Goal: Obtain resource: Download file/media

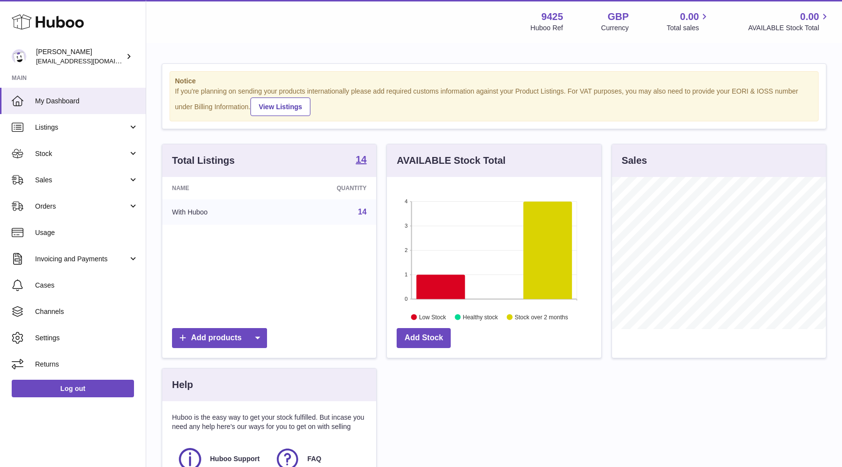
scroll to position [152, 214]
click at [76, 157] on span "Stock" at bounding box center [81, 153] width 93 height 9
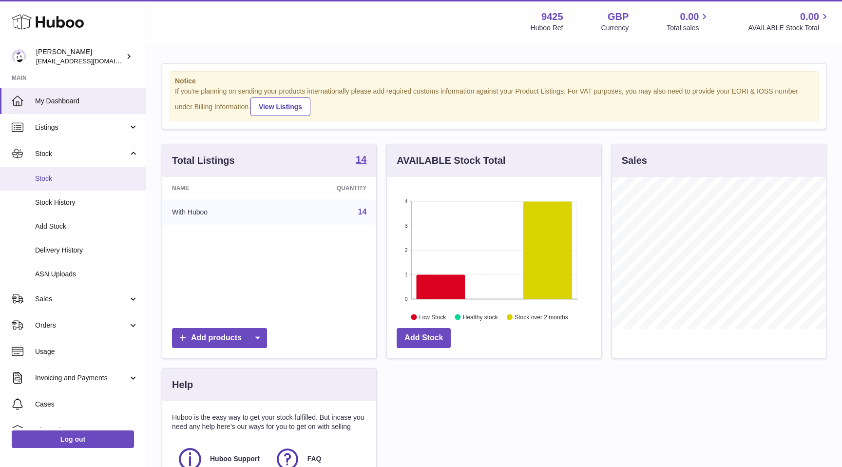
click at [71, 177] on span "Stock" at bounding box center [86, 178] width 103 height 9
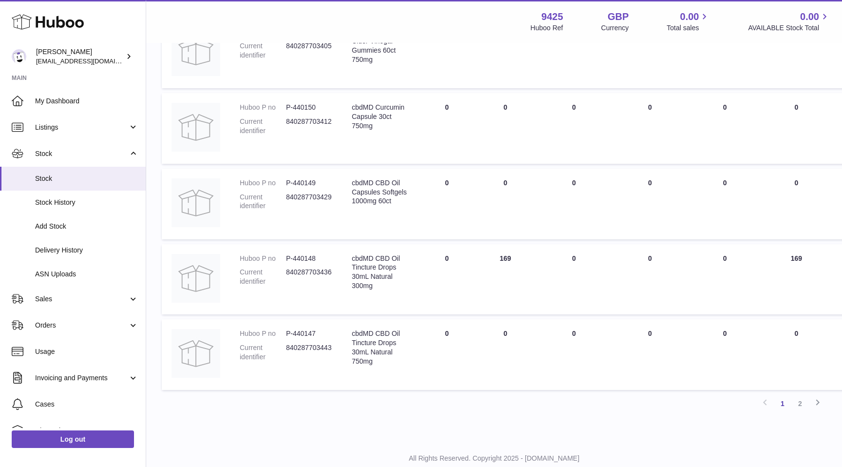
scroll to position [611, 0]
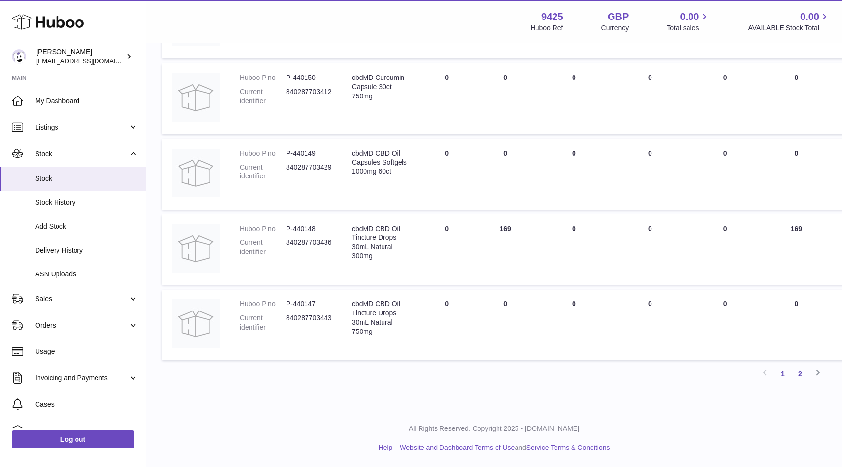
click at [803, 370] on link "2" at bounding box center [800, 374] width 18 height 18
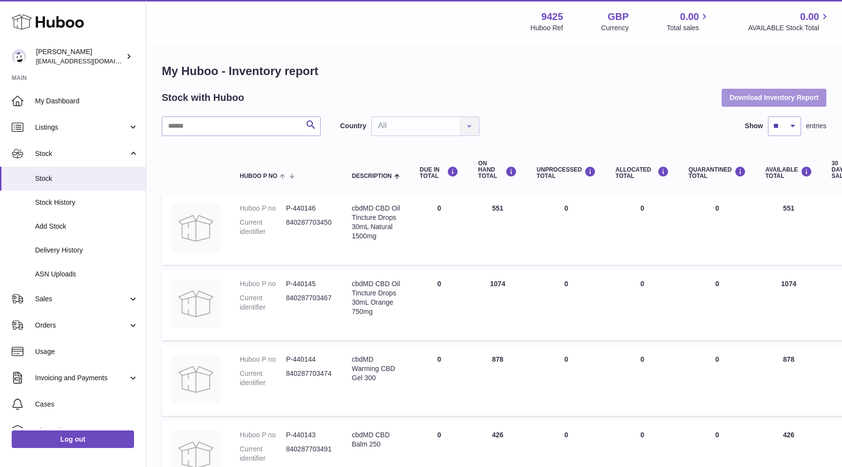
click at [746, 92] on button "Download Inventory Report" at bounding box center [774, 98] width 105 height 18
